Goal: Task Accomplishment & Management: Manage account settings

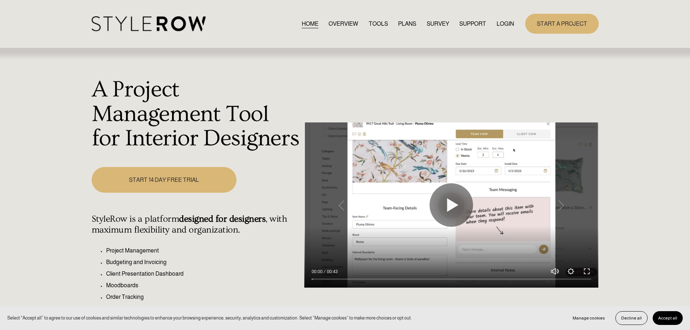
click at [506, 22] on link "LOGIN" at bounding box center [504, 24] width 17 height 10
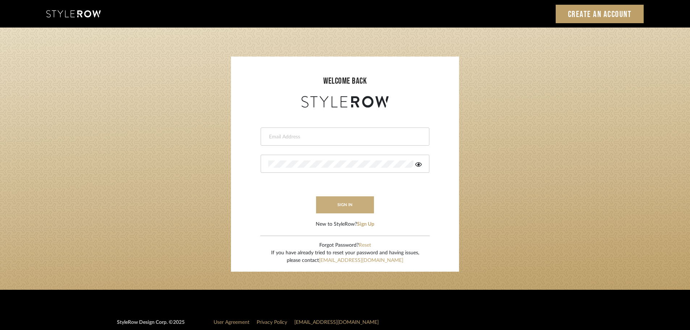
type input "ashleigh@nestkbhomedesign.com"
click at [359, 205] on button "sign in" at bounding box center [345, 204] width 58 height 17
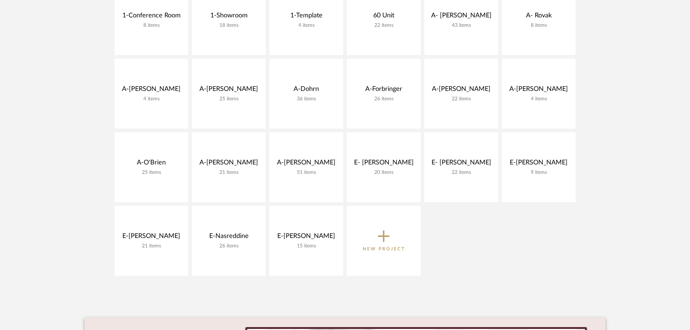
scroll to position [218, 0]
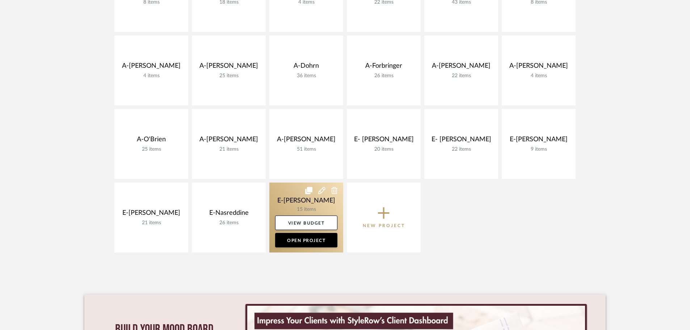
click at [309, 211] on link at bounding box center [306, 218] width 74 height 70
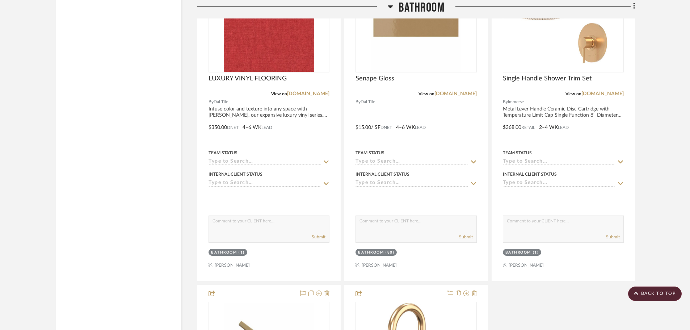
scroll to position [1159, 0]
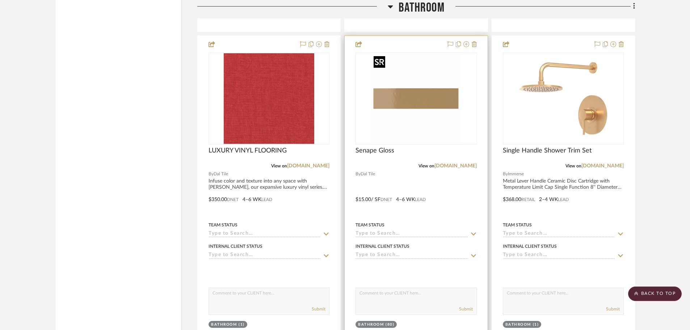
click at [398, 102] on img "0" at bounding box center [416, 98] width 91 height 91
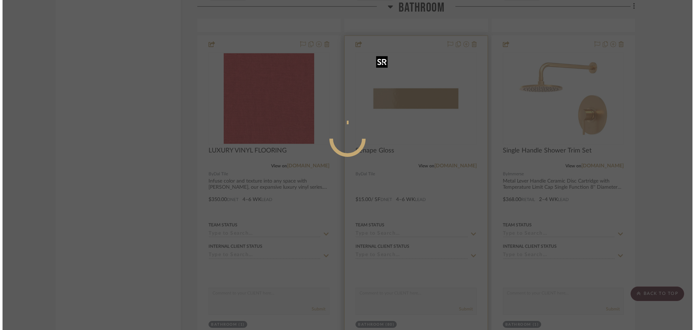
scroll to position [0, 0]
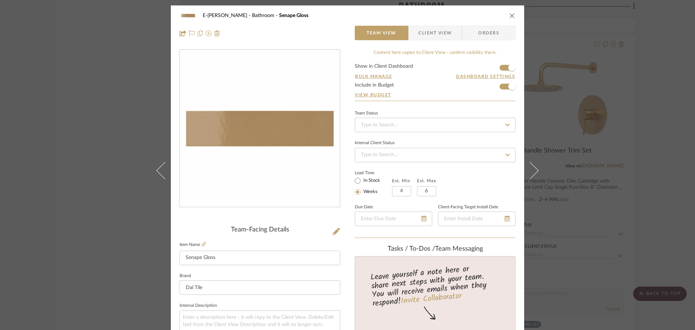
click at [510, 14] on icon "close" at bounding box center [513, 16] width 6 height 6
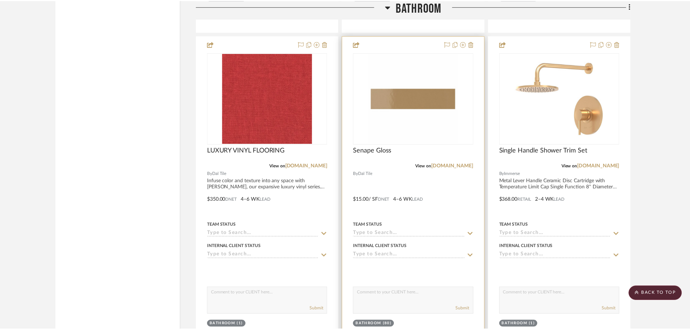
scroll to position [1159, 0]
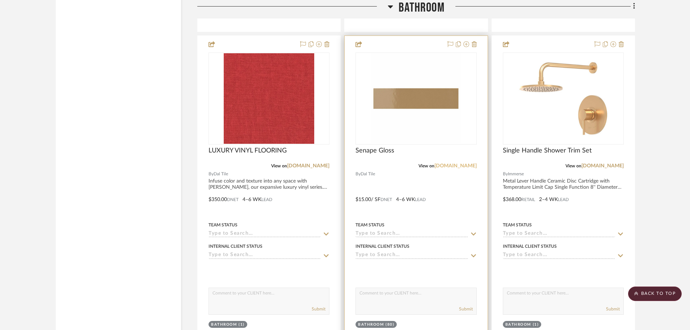
click at [451, 167] on link "[DOMAIN_NAME]" at bounding box center [456, 165] width 42 height 5
click at [423, 92] on img "0" at bounding box center [416, 98] width 91 height 91
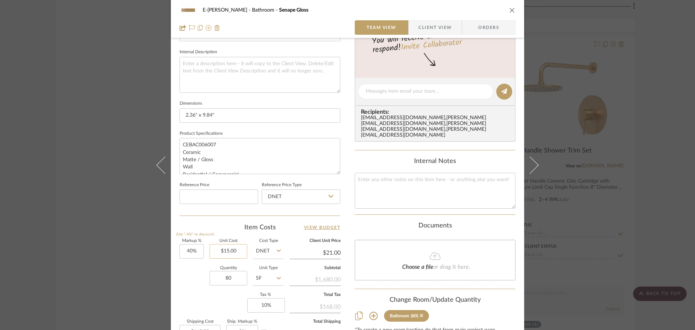
scroll to position [290, 0]
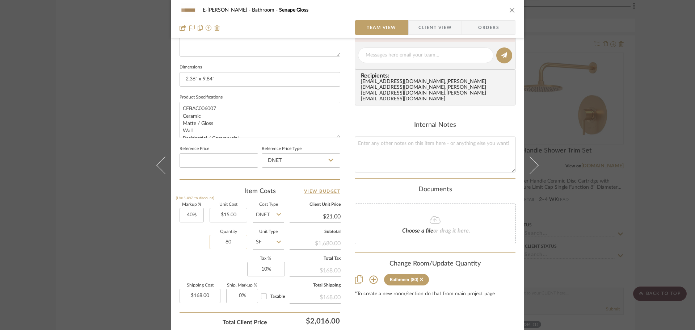
click at [230, 242] on input "80" at bounding box center [229, 242] width 38 height 14
type input "1"
type input "15.00"
click at [235, 219] on input "15.00" at bounding box center [229, 215] width 38 height 14
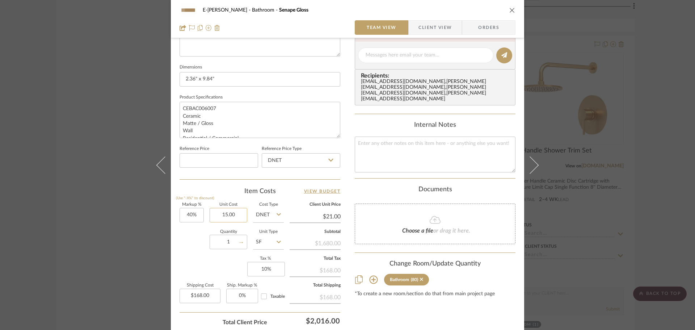
type input "$2.10"
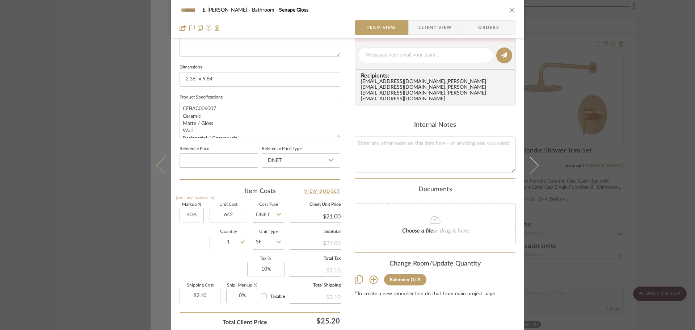
type input "$642.00"
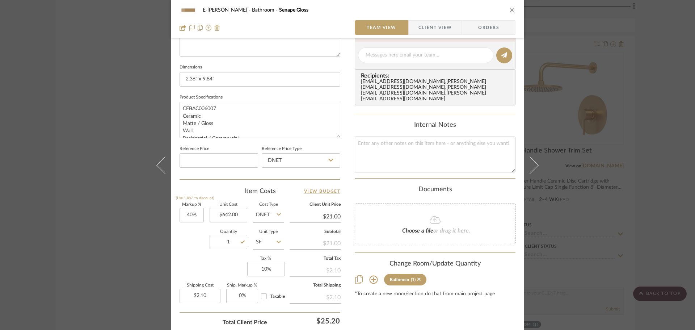
drag, startPoint x: 157, startPoint y: 235, endPoint x: 187, endPoint y: 235, distance: 30.4
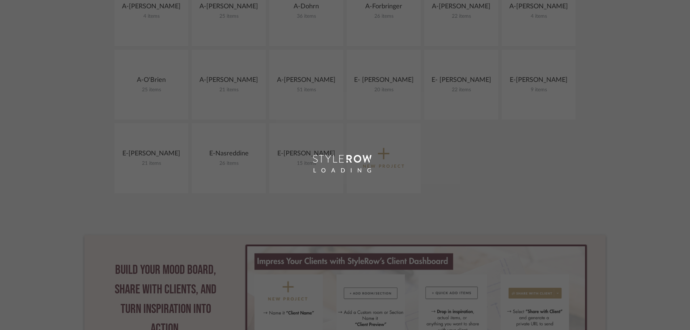
scroll to position [218, 0]
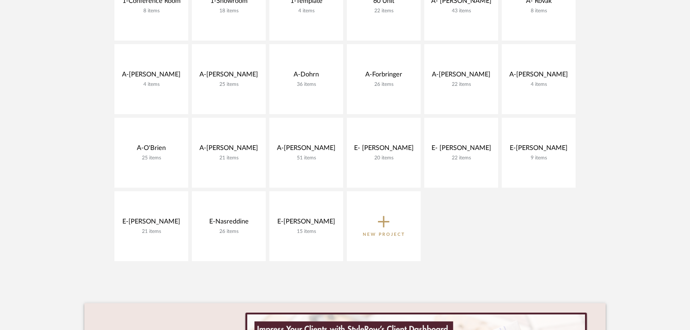
scroll to position [217, 0]
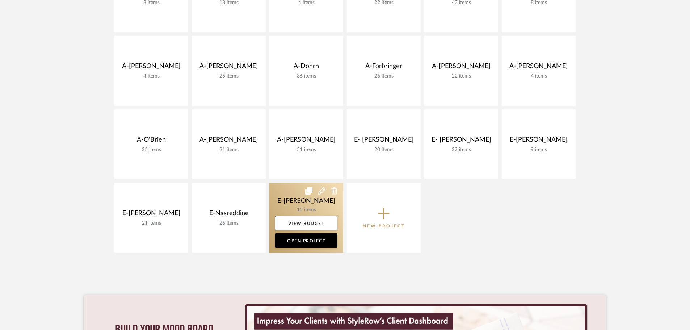
click at [317, 207] on link at bounding box center [306, 218] width 74 height 70
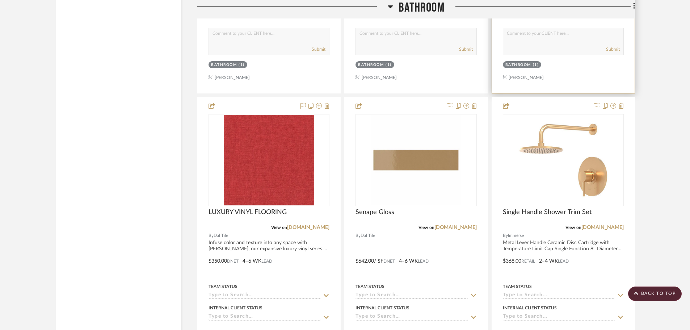
scroll to position [1159, 0]
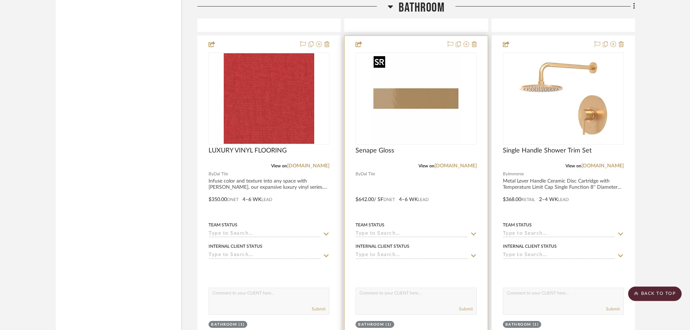
click at [0, 0] on img at bounding box center [0, 0] width 0 height 0
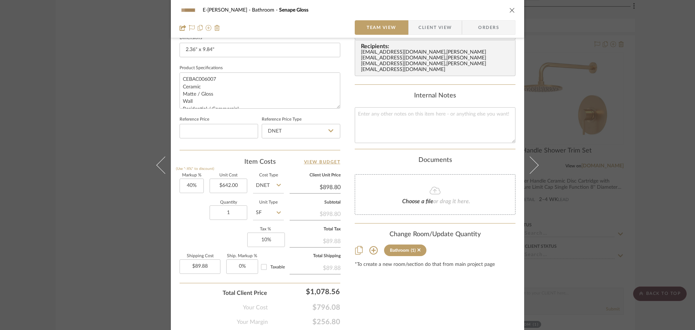
scroll to position [344, 0]
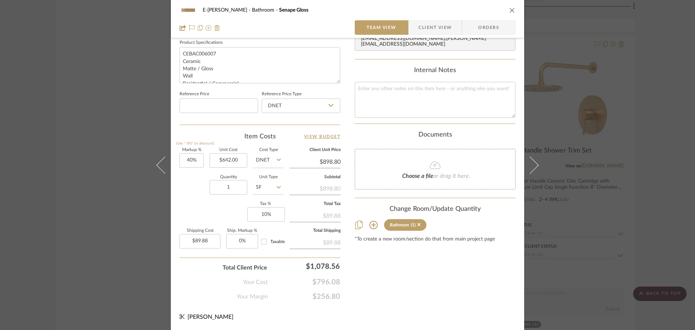
click at [510, 9] on icon "close" at bounding box center [513, 10] width 6 height 6
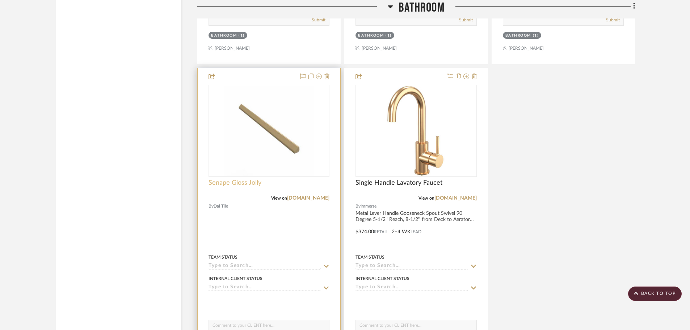
scroll to position [1448, 0]
click at [260, 135] on img "0" at bounding box center [269, 130] width 91 height 91
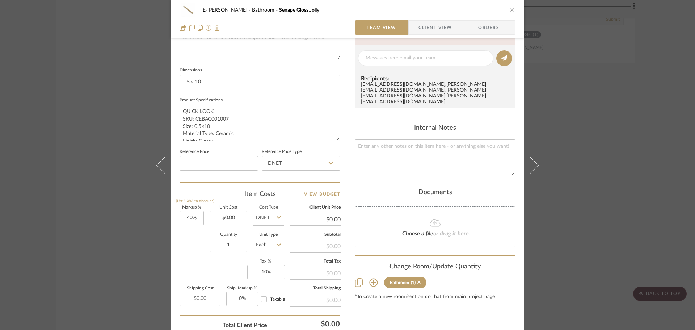
scroll to position [290, 0]
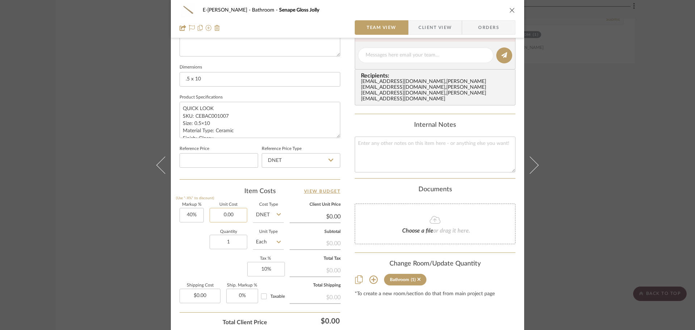
click at [227, 213] on input "0.00" at bounding box center [229, 215] width 38 height 14
type input "$9.22"
click at [240, 235] on input "1" at bounding box center [229, 242] width 38 height 14
type input "$12.91"
type input "$1.29"
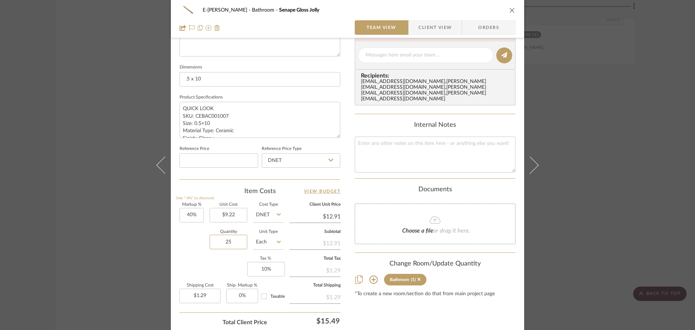
type input "25"
click at [130, 230] on div "E-Sheeley Bathroom Senape Gloss Jolly Team View Client View Orders Team-Facing …" at bounding box center [347, 165] width 695 height 330
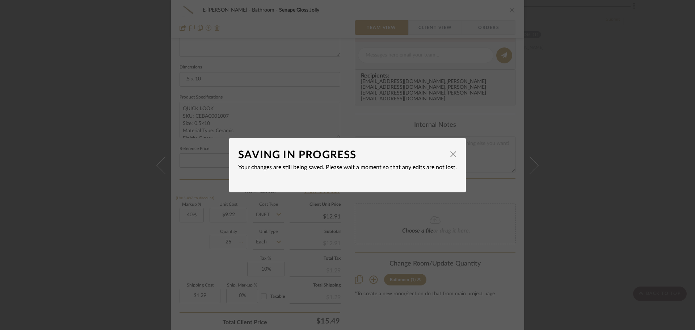
type input "$32.27"
click at [451, 153] on span "button" at bounding box center [453, 154] width 14 height 14
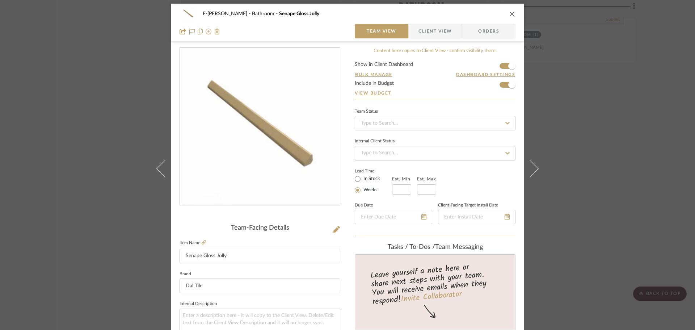
scroll to position [0, 0]
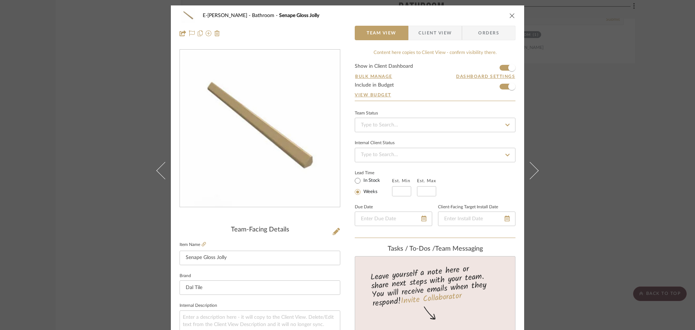
click at [512, 16] on icon "close" at bounding box center [513, 16] width 6 height 6
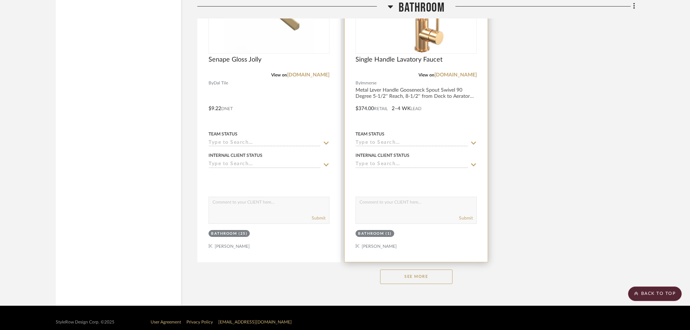
scroll to position [1580, 0]
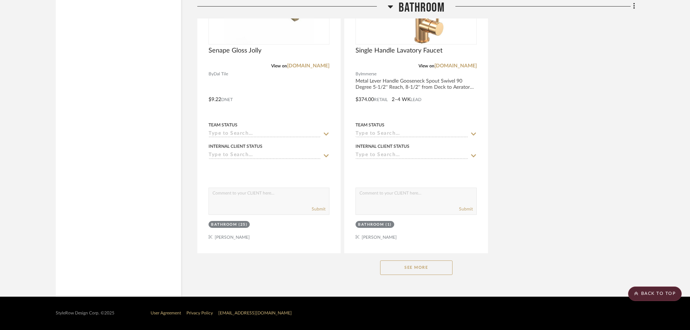
click at [412, 271] on button "See More" at bounding box center [416, 267] width 72 height 14
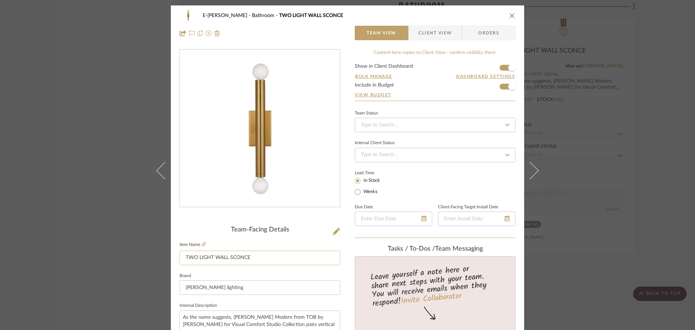
scroll to position [253, 0]
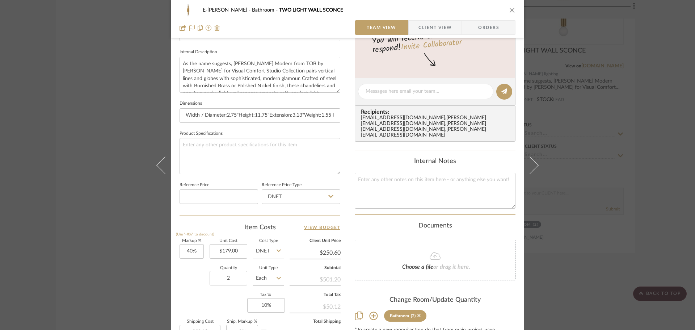
click at [512, 10] on icon "close" at bounding box center [513, 10] width 6 height 6
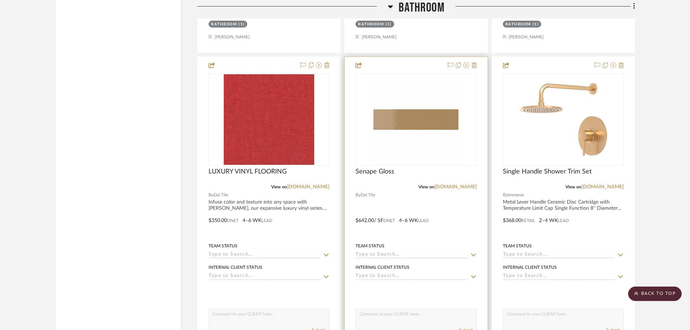
scroll to position [1145, 0]
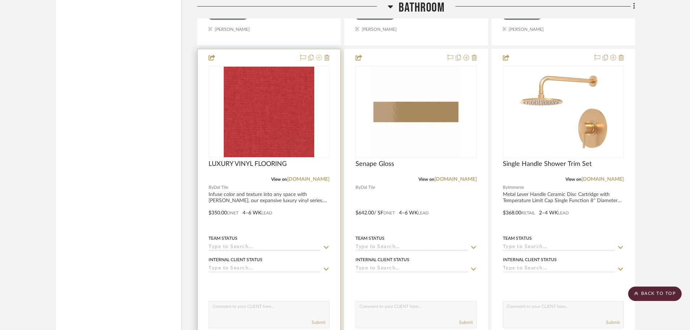
click at [318, 58] on icon at bounding box center [319, 58] width 6 height 6
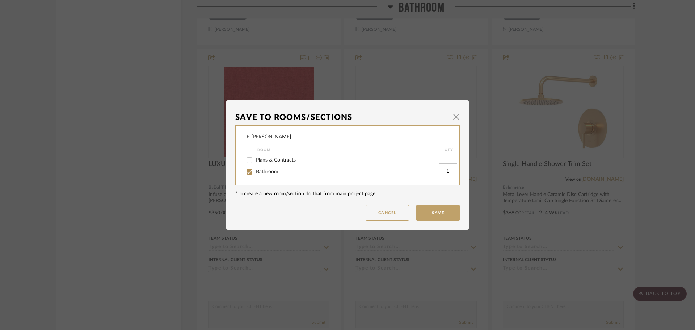
click at [460, 117] on dialog-content "Save To Rooms/Sections × E-Sheeley Room QTY Plans & Contracts Bathroom 1 *To cr…" at bounding box center [347, 164] width 243 height 129
click at [452, 117] on span "button" at bounding box center [456, 116] width 14 height 14
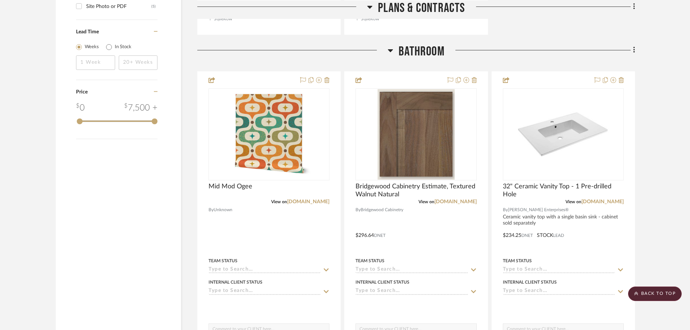
scroll to position [815, 0]
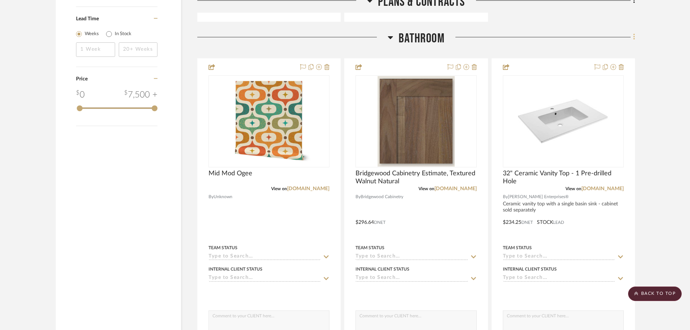
click at [634, 36] on icon at bounding box center [634, 37] width 2 height 8
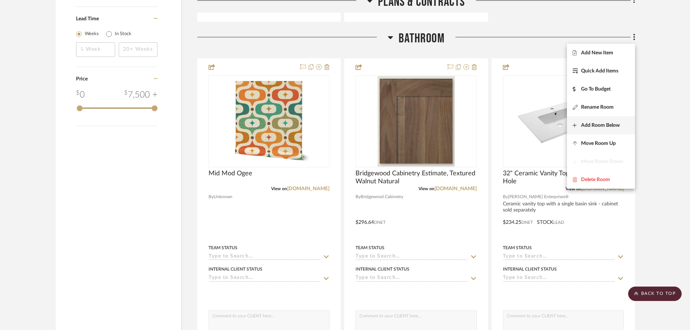
click at [607, 123] on span "Add Room Below" at bounding box center [600, 125] width 39 height 6
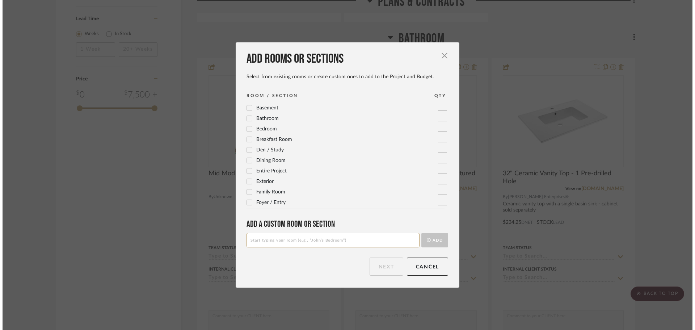
scroll to position [0, 0]
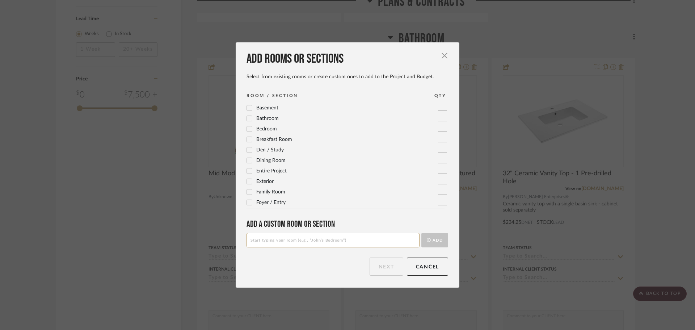
click at [264, 109] on span "Basement" at bounding box center [267, 107] width 22 height 5
click at [385, 269] on button "Next" at bounding box center [387, 266] width 34 height 18
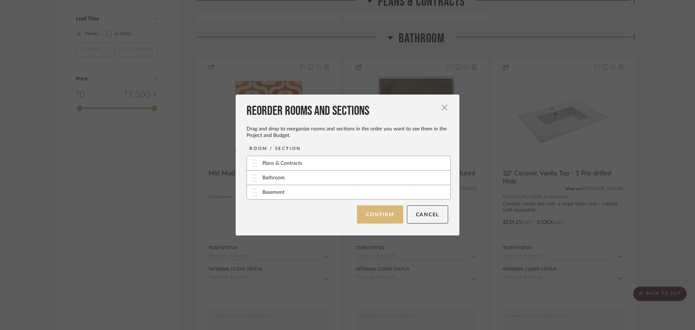
click at [370, 216] on button "Confirm" at bounding box center [380, 214] width 46 height 18
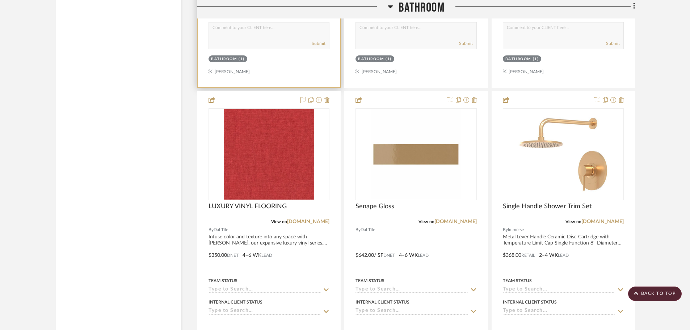
scroll to position [1104, 0]
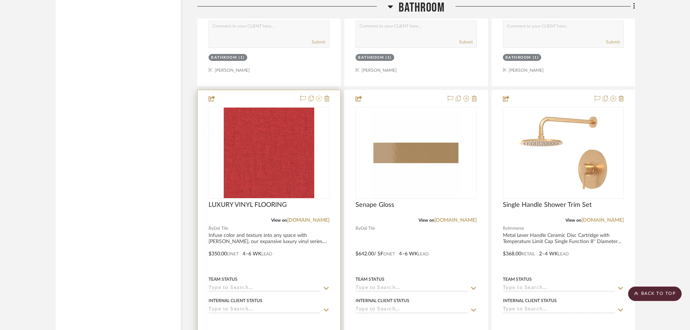
click at [319, 99] on icon at bounding box center [319, 99] width 6 height 6
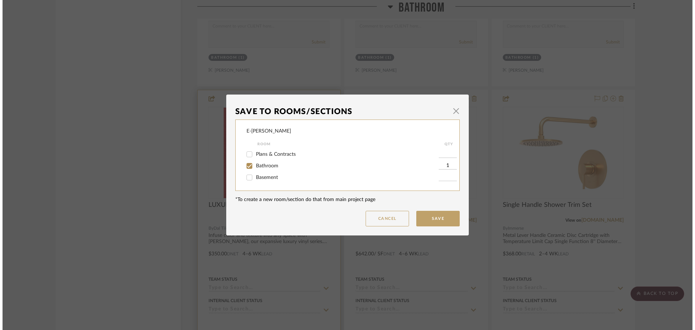
scroll to position [0, 0]
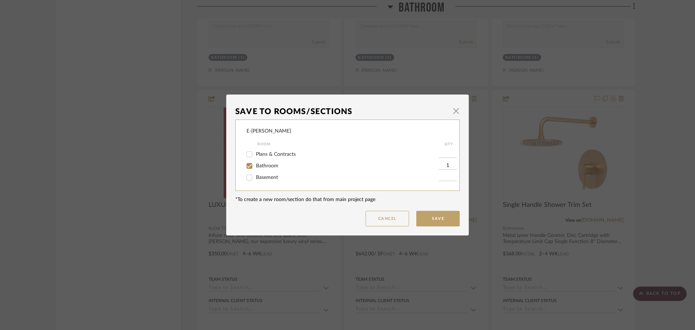
click at [256, 176] on span "Basement" at bounding box center [267, 177] width 22 height 5
click at [255, 176] on input "Basement" at bounding box center [250, 178] width 12 height 12
checkbox input "true"
type input "1"
click at [247, 165] on input "Bathroom" at bounding box center [250, 166] width 12 height 12
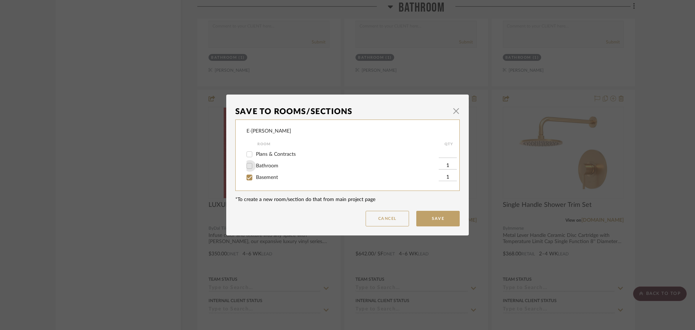
checkbox input "false"
click at [442, 218] on button "Save" at bounding box center [437, 219] width 43 height 16
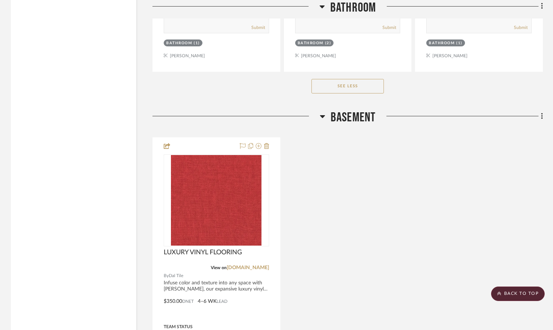
scroll to position [1648, 0]
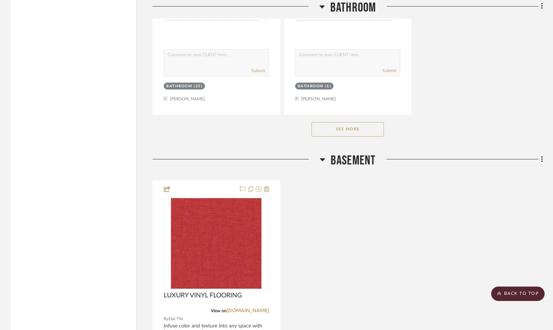
scroll to position [1738, 0]
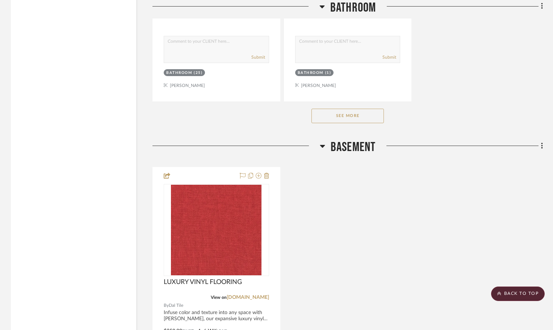
click at [341, 118] on button "See More" at bounding box center [347, 116] width 72 height 14
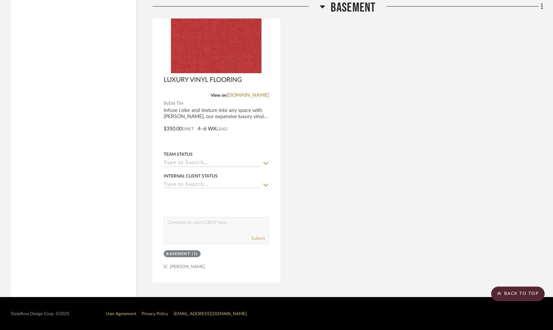
scroll to position [2262, 0]
